Goal: Transaction & Acquisition: Subscribe to service/newsletter

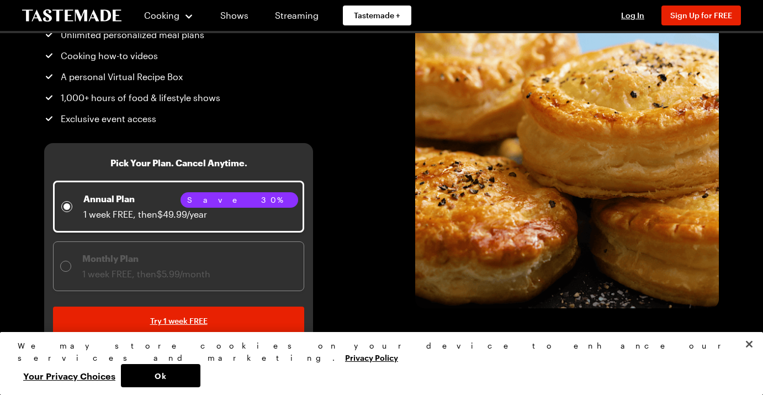
scroll to position [122, 0]
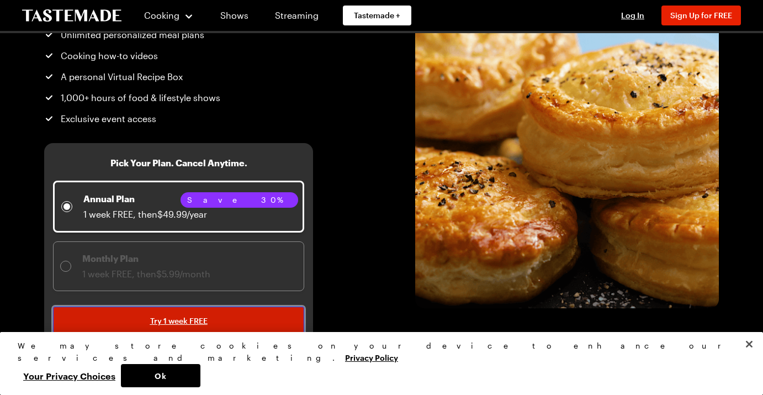
click at [166, 321] on span "Try 1 week FREE" at bounding box center [178, 320] width 57 height 11
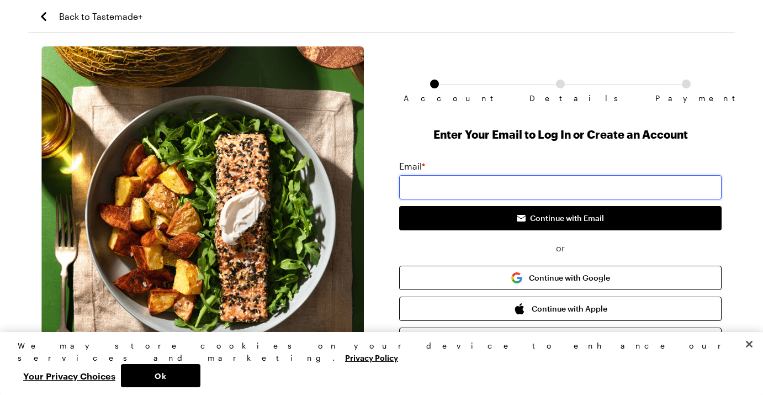
click at [444, 178] on input "email" at bounding box center [560, 187] width 322 height 24
type input "[EMAIL_ADDRESS][DOMAIN_NAME]"
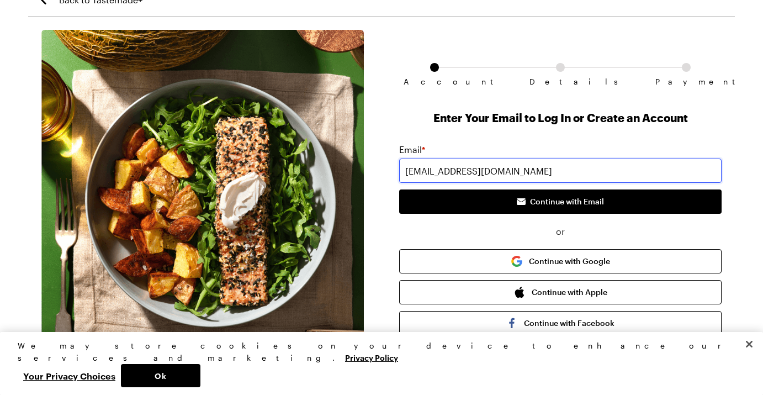
scroll to position [19, 0]
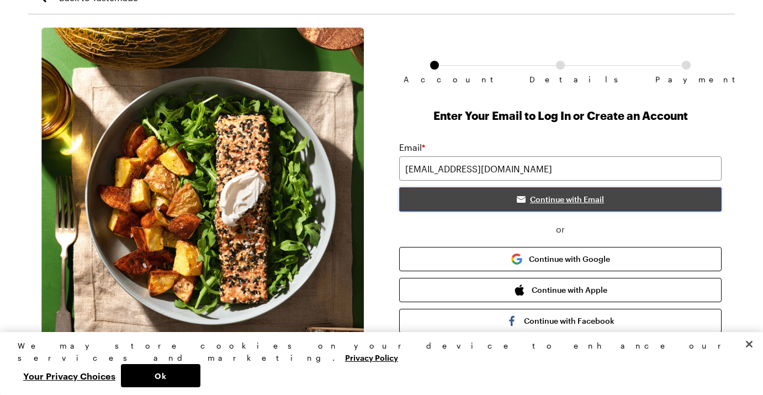
click at [541, 190] on button "Continue with Email" at bounding box center [560, 199] width 322 height 24
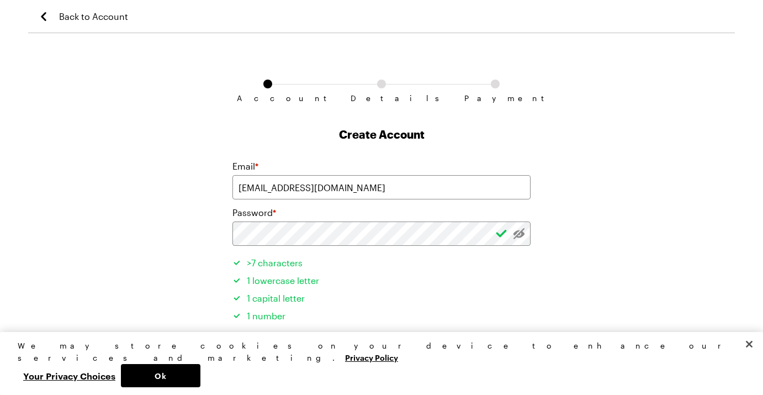
scroll to position [67, 0]
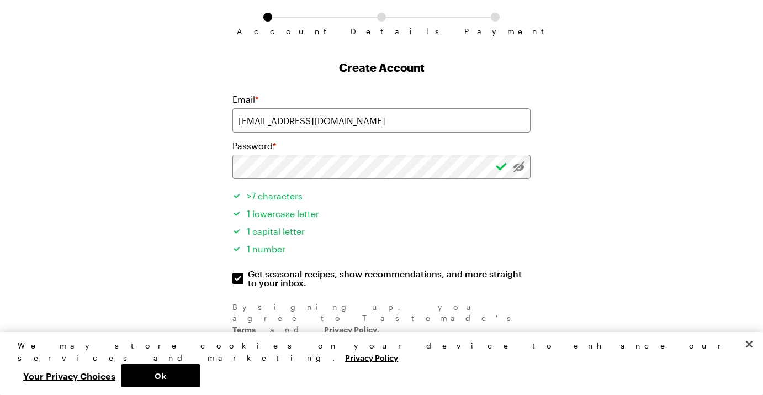
click at [294, 335] on button "Create Account" at bounding box center [381, 349] width 298 height 29
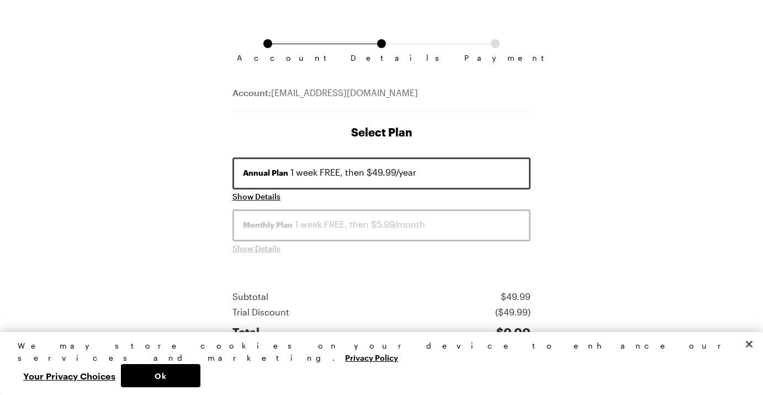
scroll to position [41, 0]
click at [431, 221] on div "Monthly Plan 1 week FREE, then $5.99/month" at bounding box center [381, 222] width 277 height 13
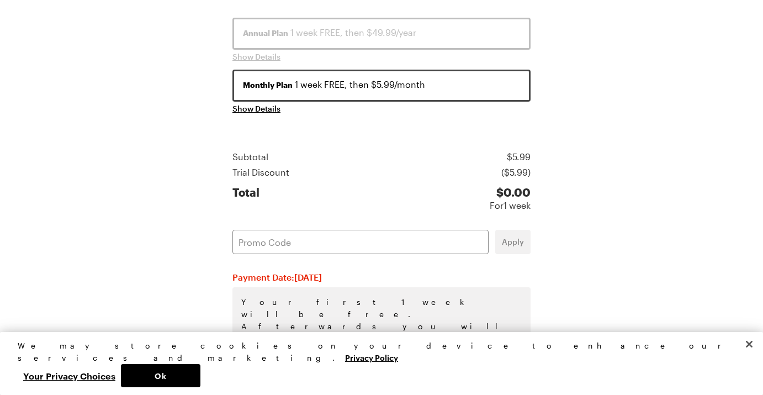
scroll to position [222, 0]
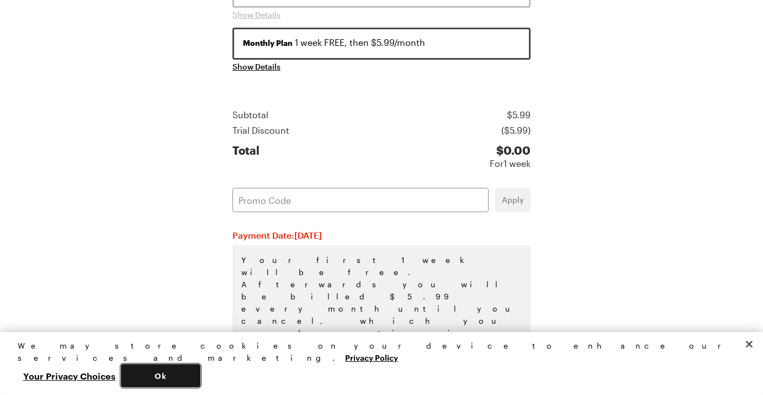
click at [200, 368] on button "Ok" at bounding box center [161, 375] width 80 height 23
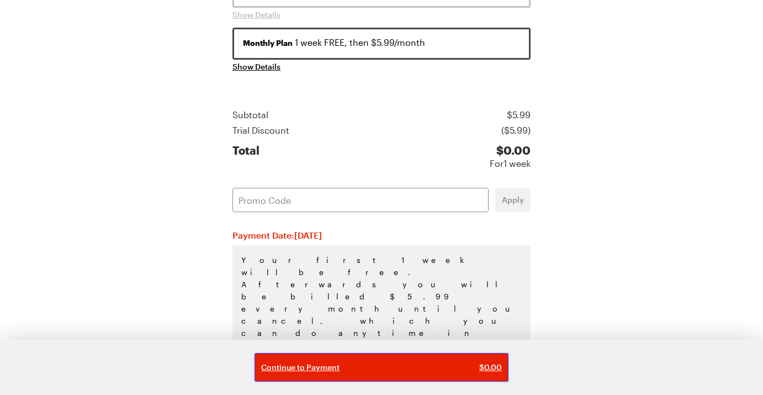
click at [391, 364] on div "Continue to Payment $ 0.00" at bounding box center [381, 367] width 241 height 11
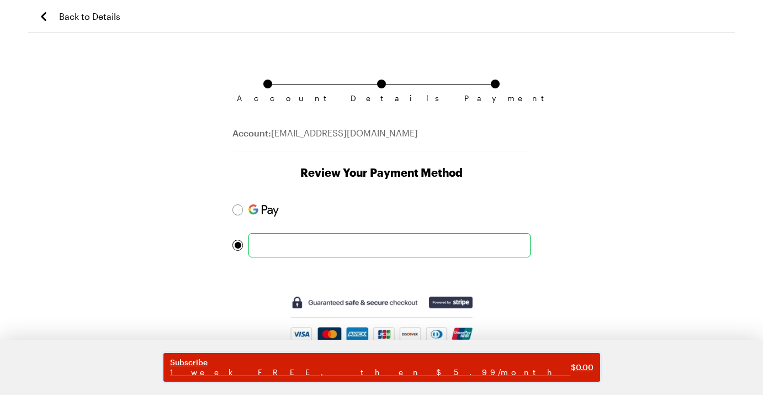
click at [388, 367] on span "Subscribe" at bounding box center [370, 362] width 401 height 10
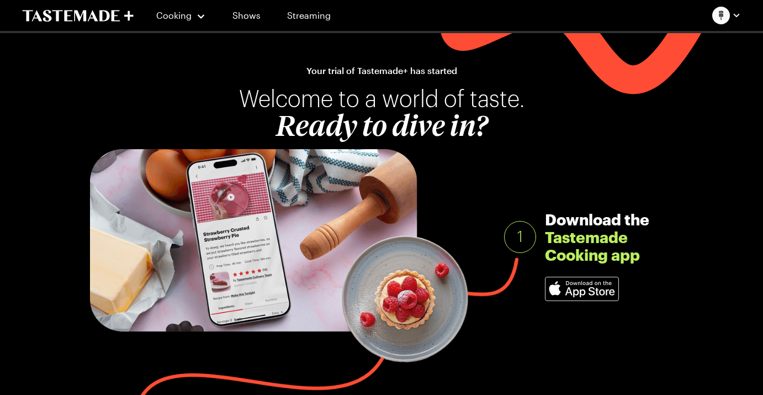
scroll to position [8, 0]
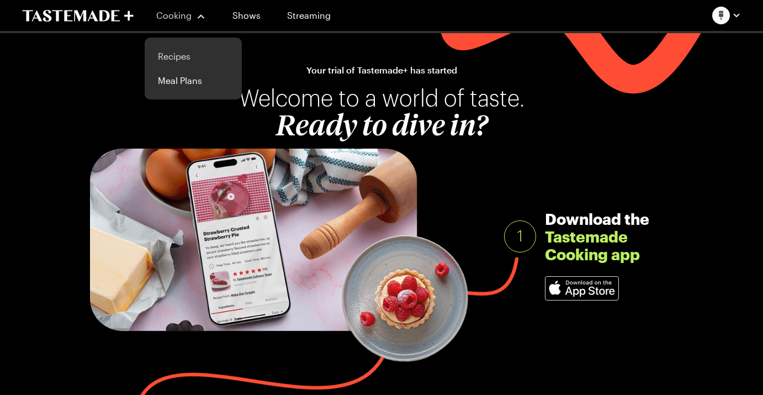
click at [177, 56] on link "Recipes" at bounding box center [193, 56] width 84 height 24
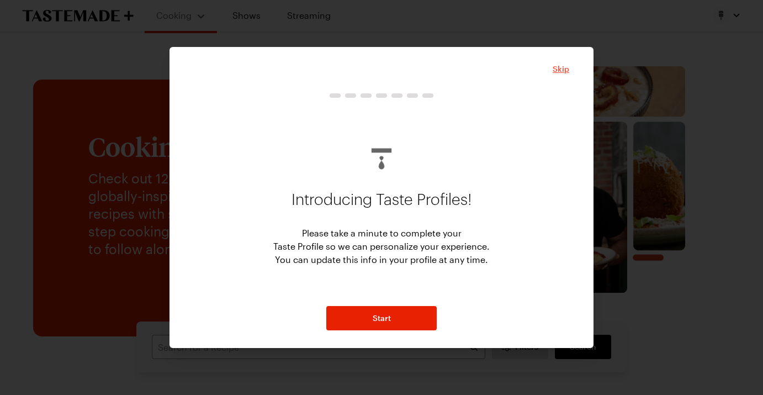
click at [559, 74] on span "Skip" at bounding box center [561, 68] width 17 height 11
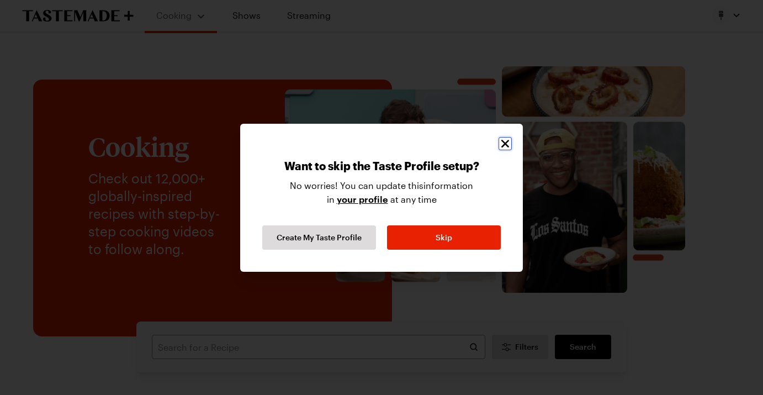
click at [508, 145] on icon "Close" at bounding box center [505, 143] width 13 height 13
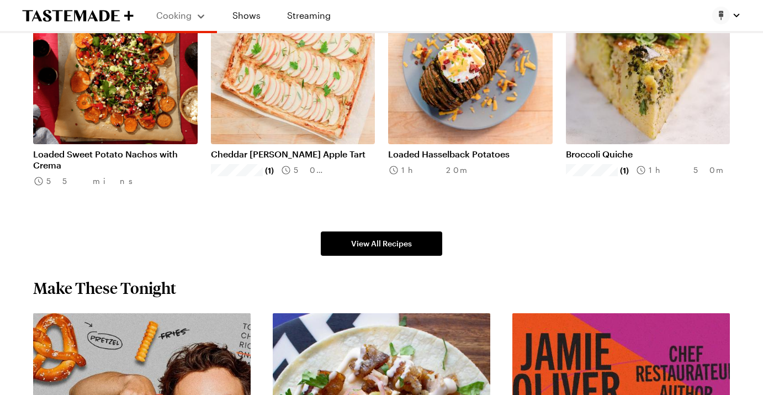
scroll to position [707, 0]
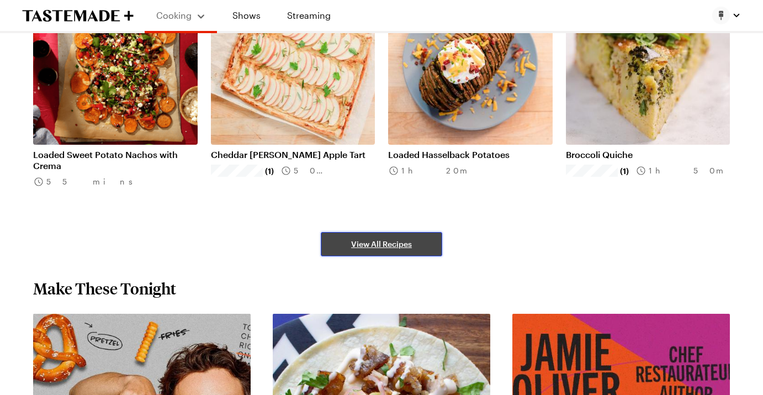
click at [390, 239] on span "View All Recipes" at bounding box center [381, 244] width 61 height 11
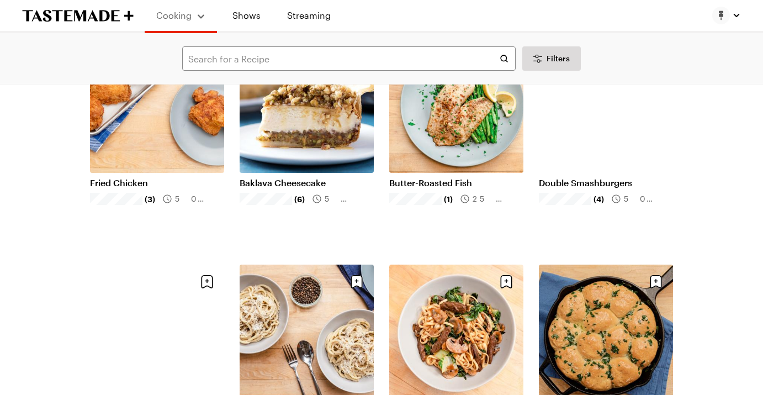
scroll to position [1041, 0]
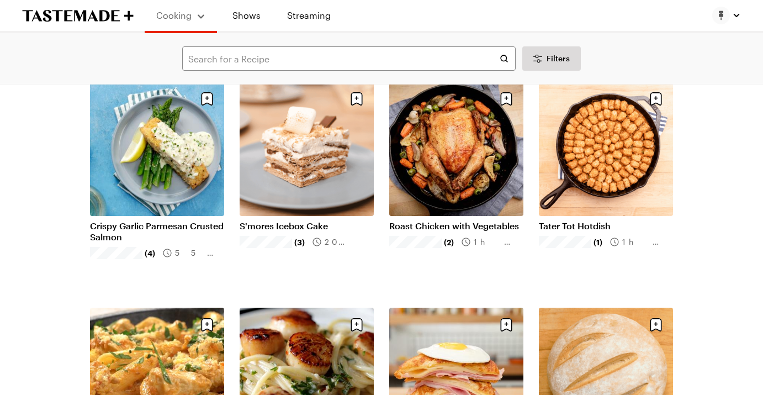
scroll to position [2114, 0]
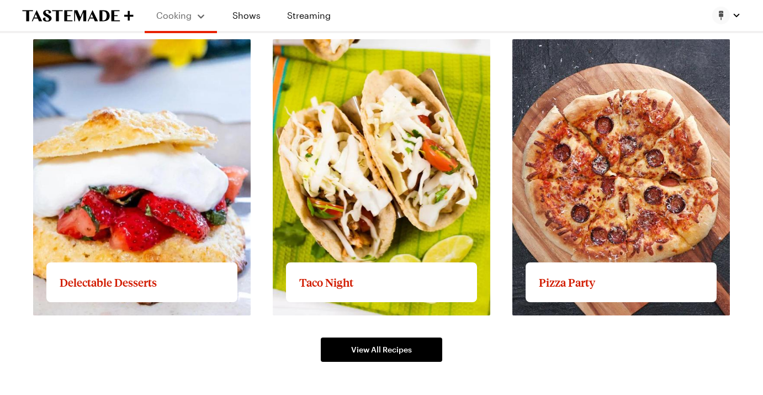
scroll to position [1582, 0]
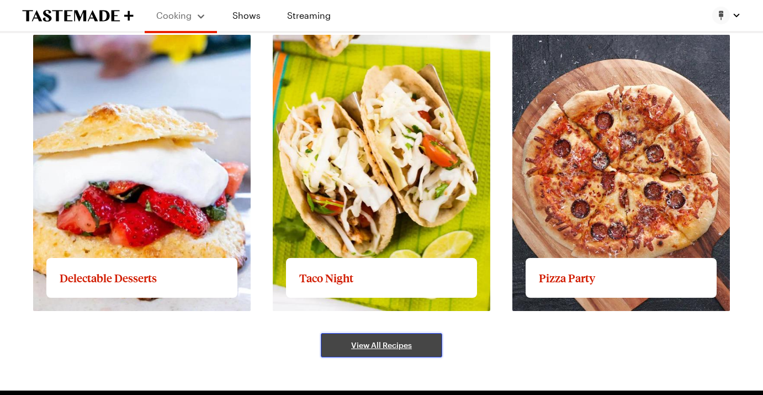
click at [414, 342] on link "View All Recipes" at bounding box center [381, 345] width 121 height 24
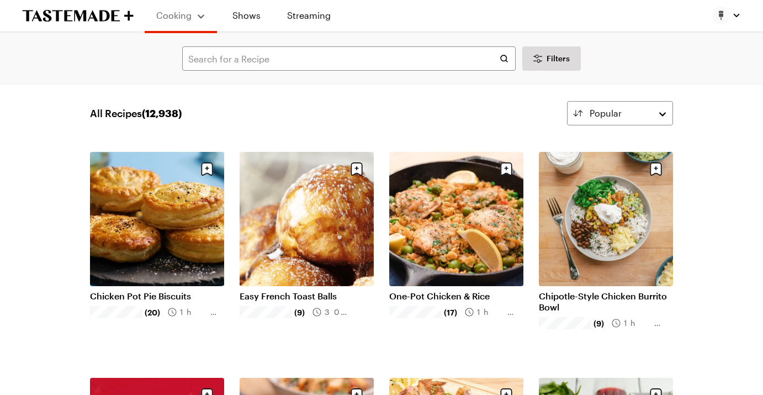
scroll to position [2, 0]
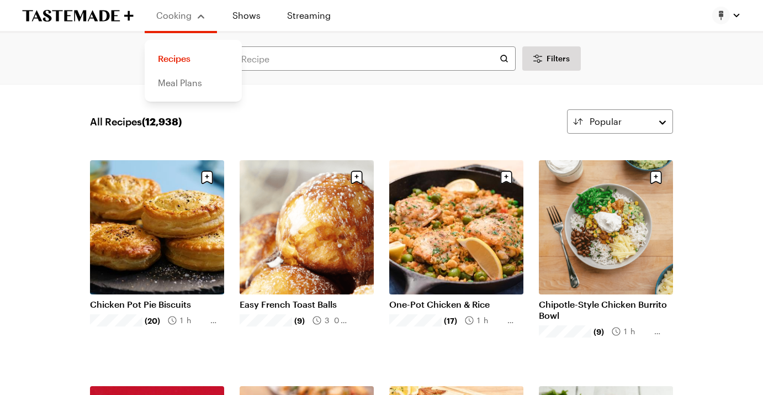
click at [178, 83] on link "Meal Plans" at bounding box center [193, 83] width 84 height 24
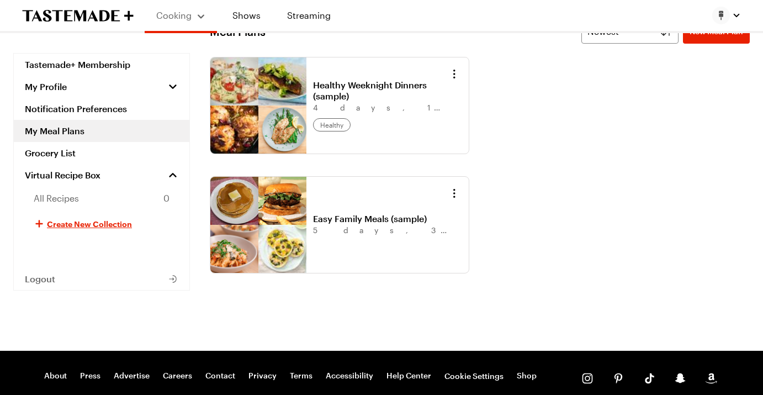
scroll to position [39, 0]
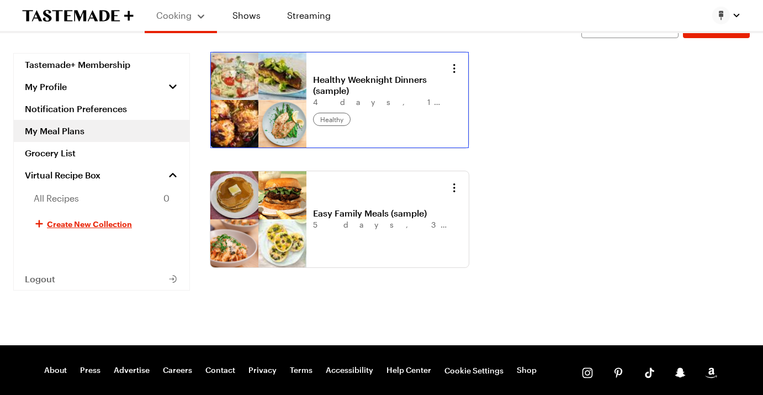
click at [388, 96] on link "Healthy Weeknight Dinners (sample)" at bounding box center [381, 85] width 137 height 22
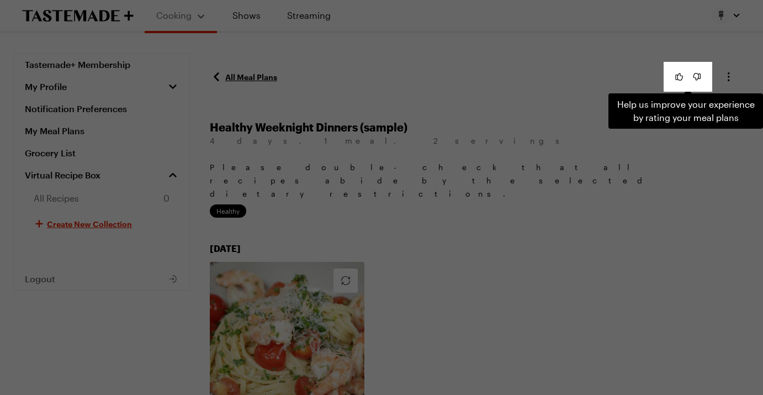
click at [452, 243] on div "Help us improve your experience by rating your meal plans . Press Escape to dis…" at bounding box center [381, 197] width 763 height 395
